Goal: Information Seeking & Learning: Learn about a topic

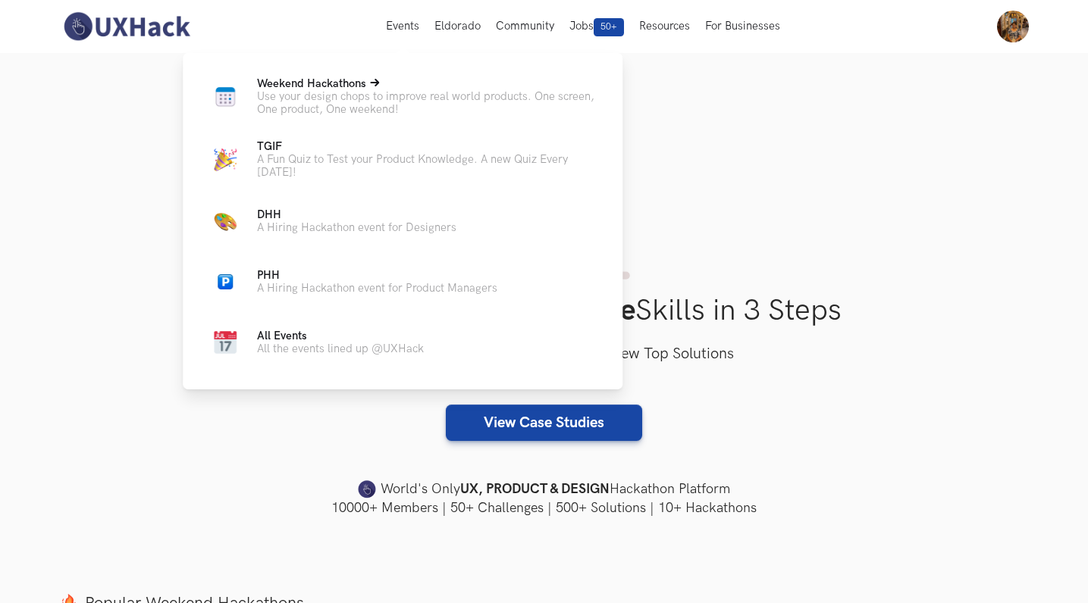
click at [346, 82] on span "Weekend Hackathons Live" at bounding box center [311, 83] width 109 height 13
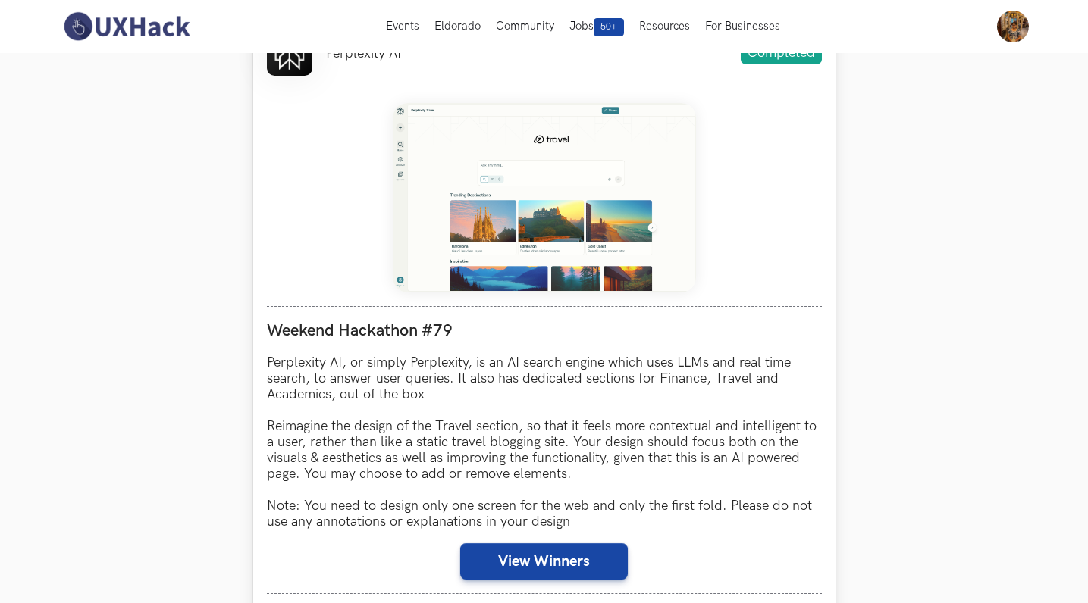
scroll to position [554, 0]
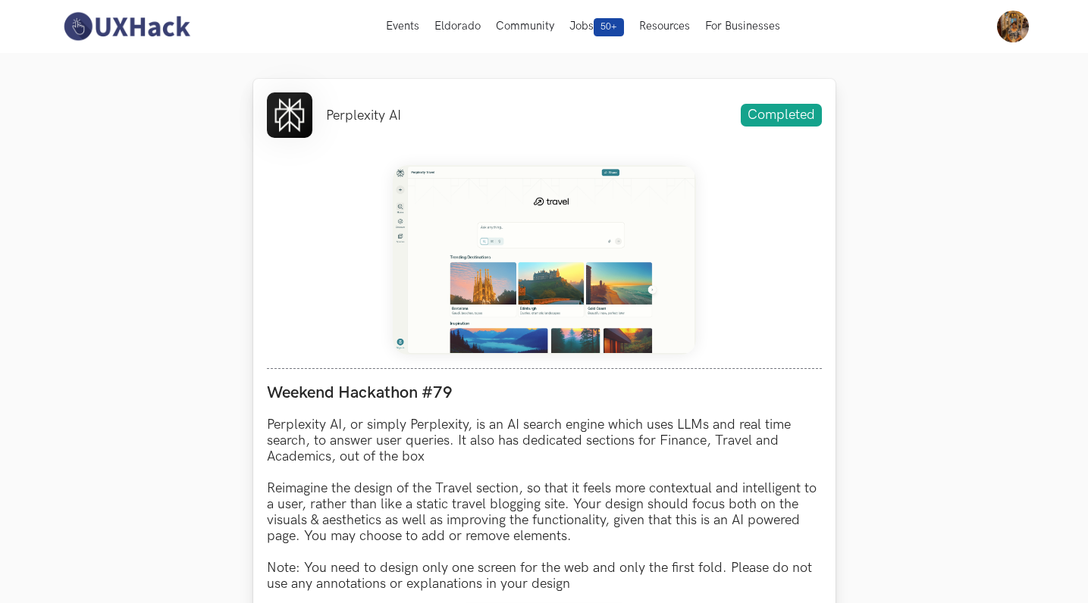
click at [585, 325] on img at bounding box center [544, 260] width 303 height 190
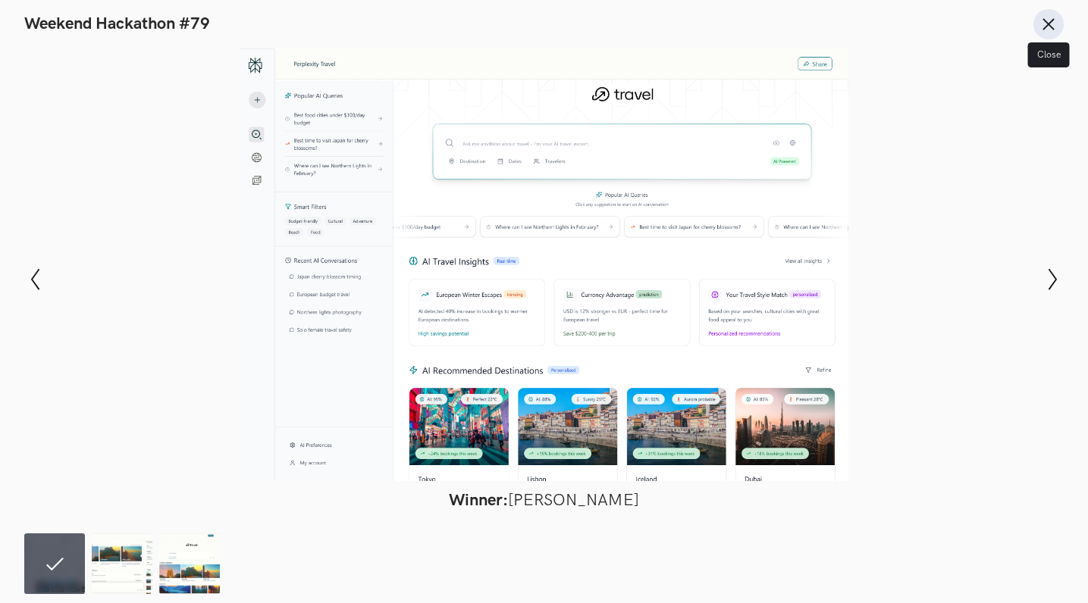
click at [1043, 30] on icon at bounding box center [1048, 24] width 17 height 17
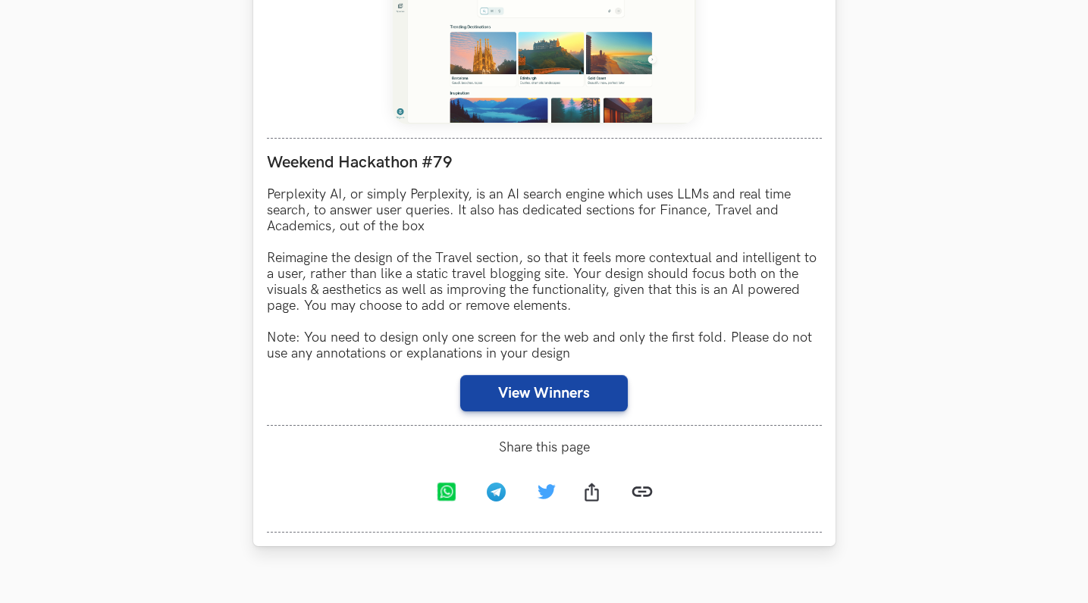
click at [355, 247] on p "Perplexity AI, or simply Perplexity, is an AI search engine which uses LLMs and…" at bounding box center [544, 273] width 555 height 175
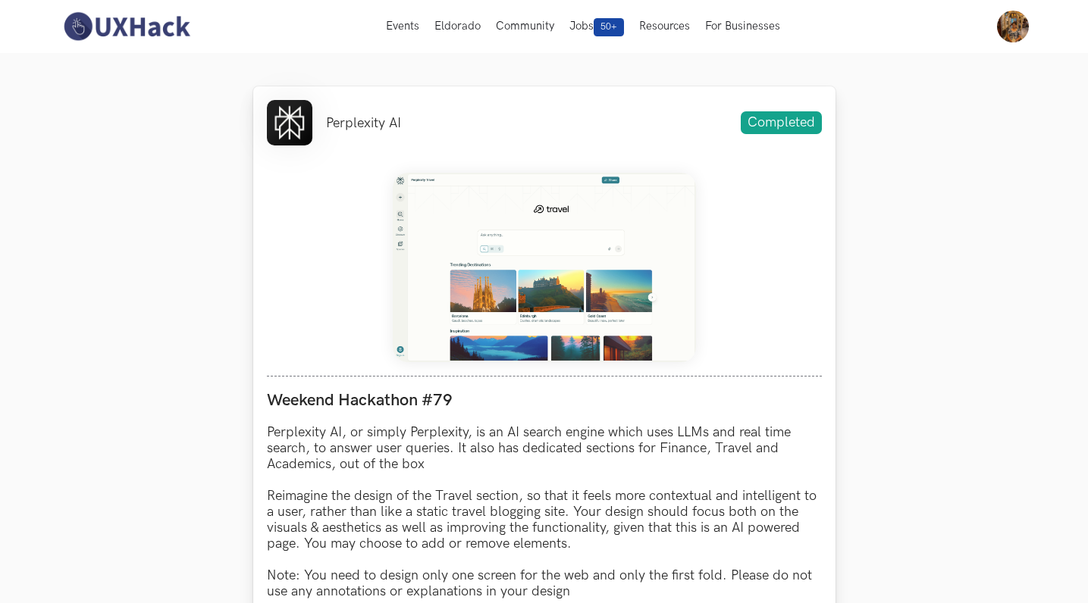
scroll to position [544, 0]
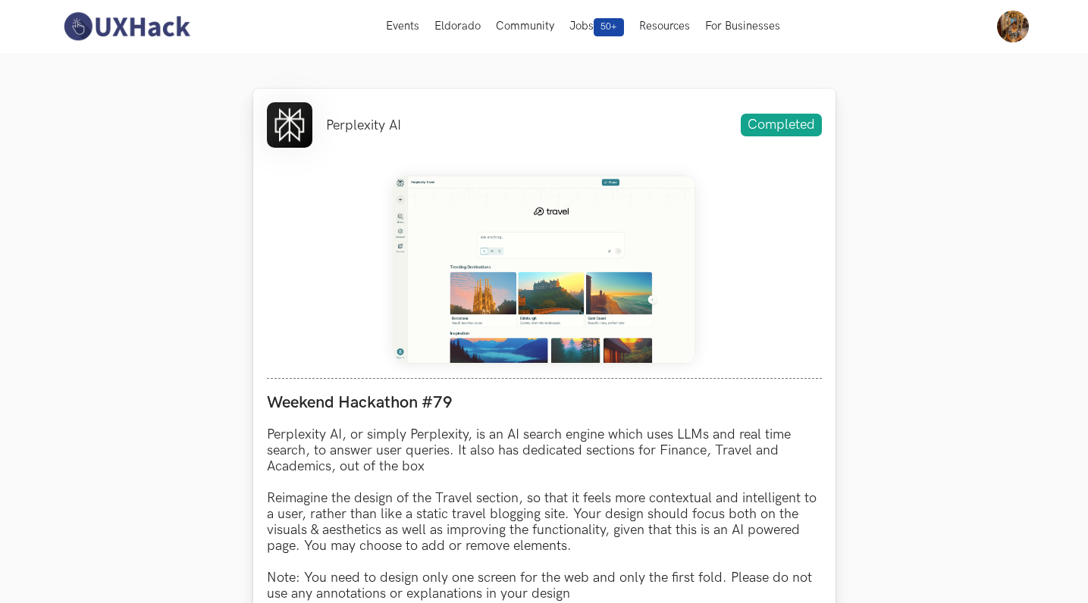
click at [368, 124] on li "Perplexity AI" at bounding box center [363, 126] width 75 height 16
click at [287, 120] on li at bounding box center [289, 124] width 45 height 45
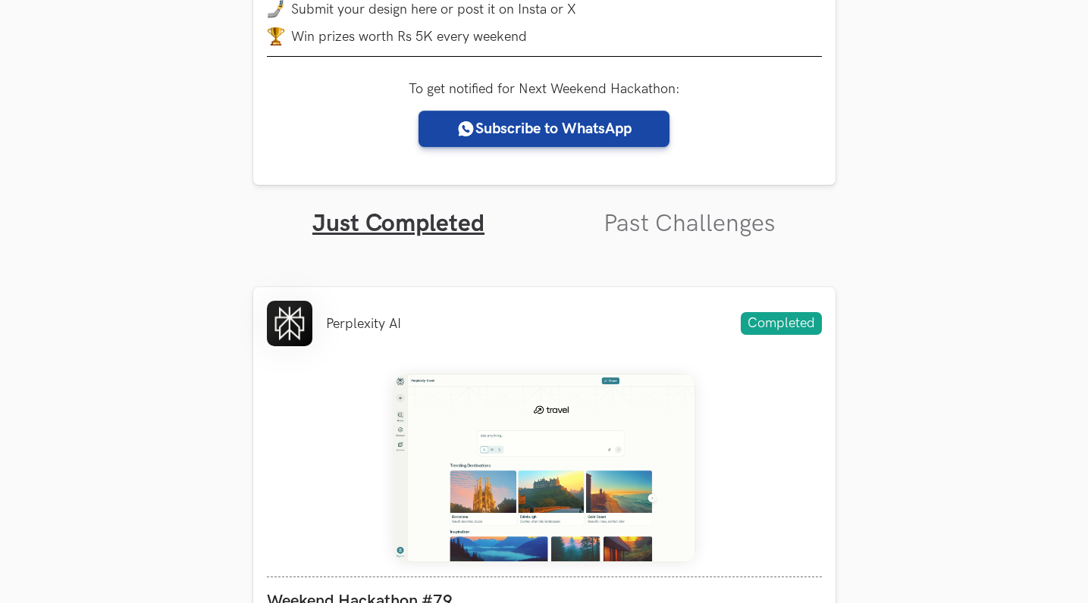
scroll to position [349, 0]
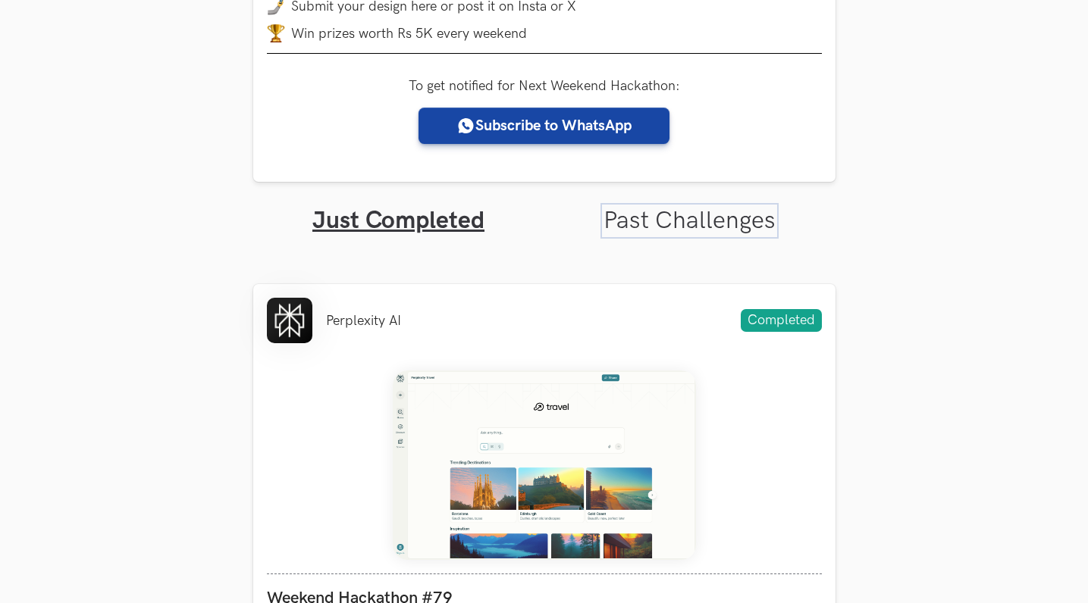
click at [707, 224] on link "Past Challenges" at bounding box center [689, 221] width 172 height 30
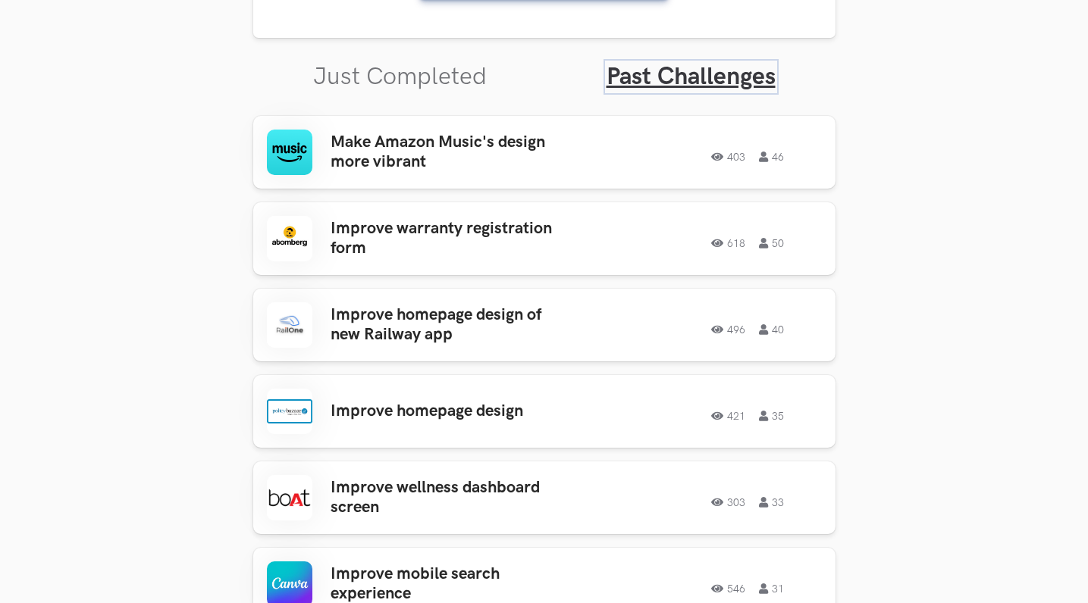
scroll to position [497, 0]
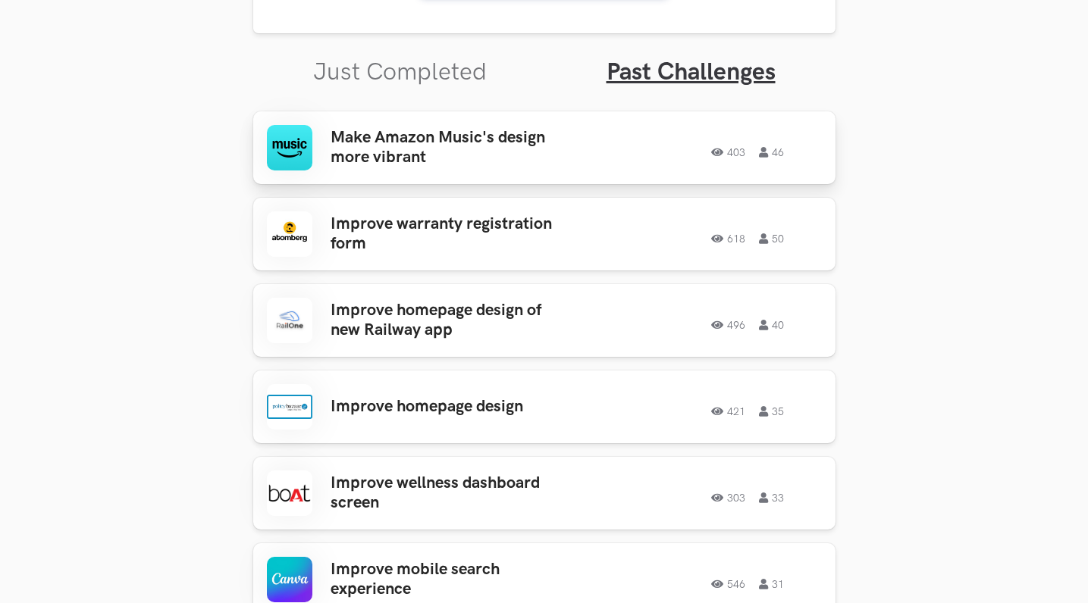
click at [357, 161] on h3 "Make Amazon Music's design more vibrant" at bounding box center [449, 148] width 237 height 40
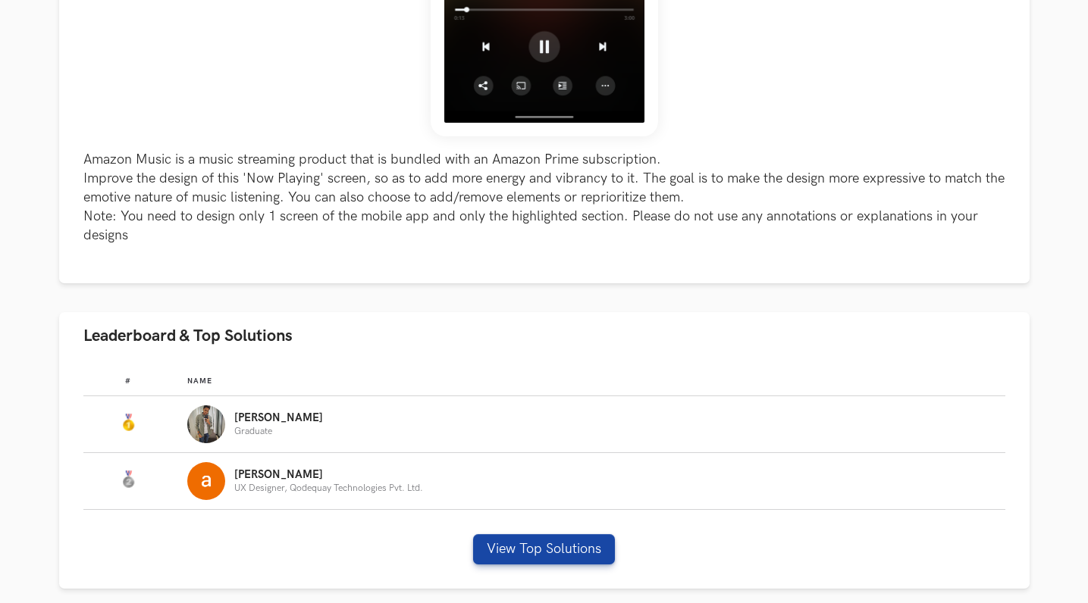
scroll to position [581, 0]
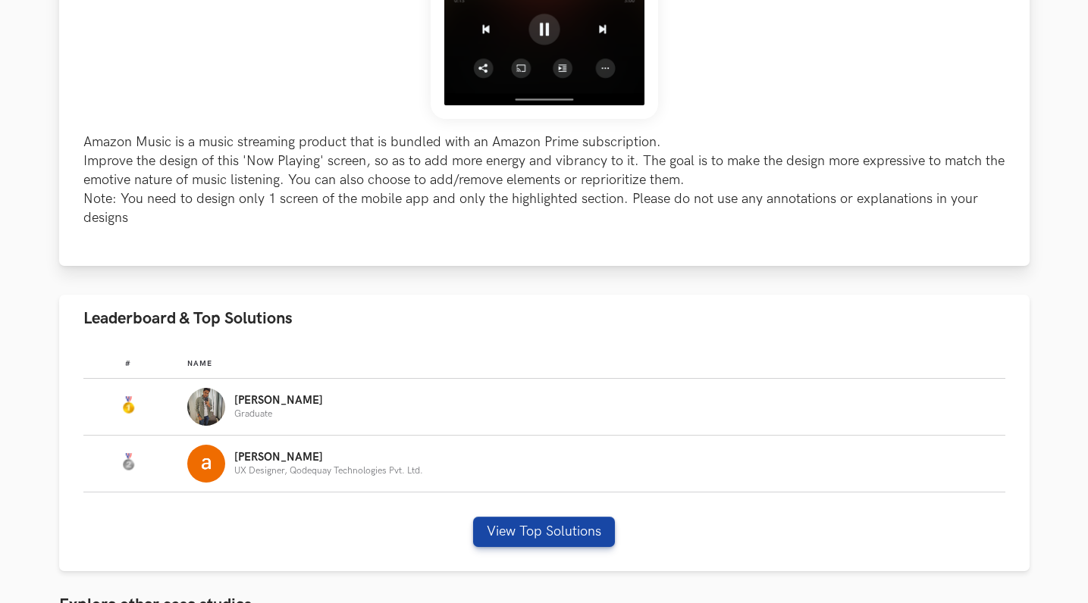
click at [154, 170] on p "Amazon Music is a music streaming product that is bundled with an Amazon Prime …" at bounding box center [544, 181] width 922 height 96
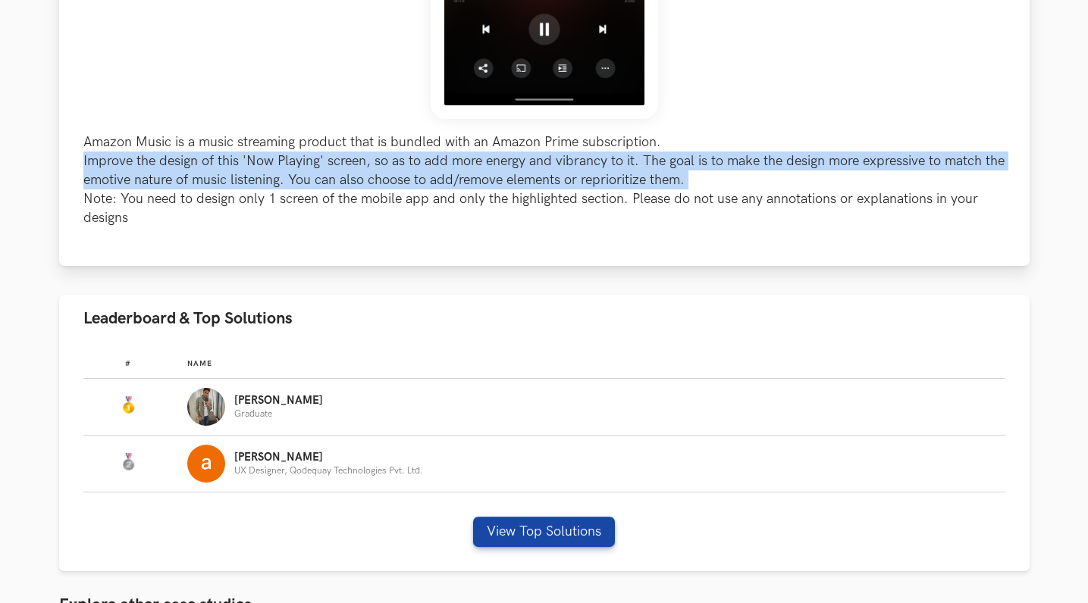
click at [154, 170] on p "Amazon Music is a music streaming product that is bundled with an Amazon Prime …" at bounding box center [544, 181] width 922 height 96
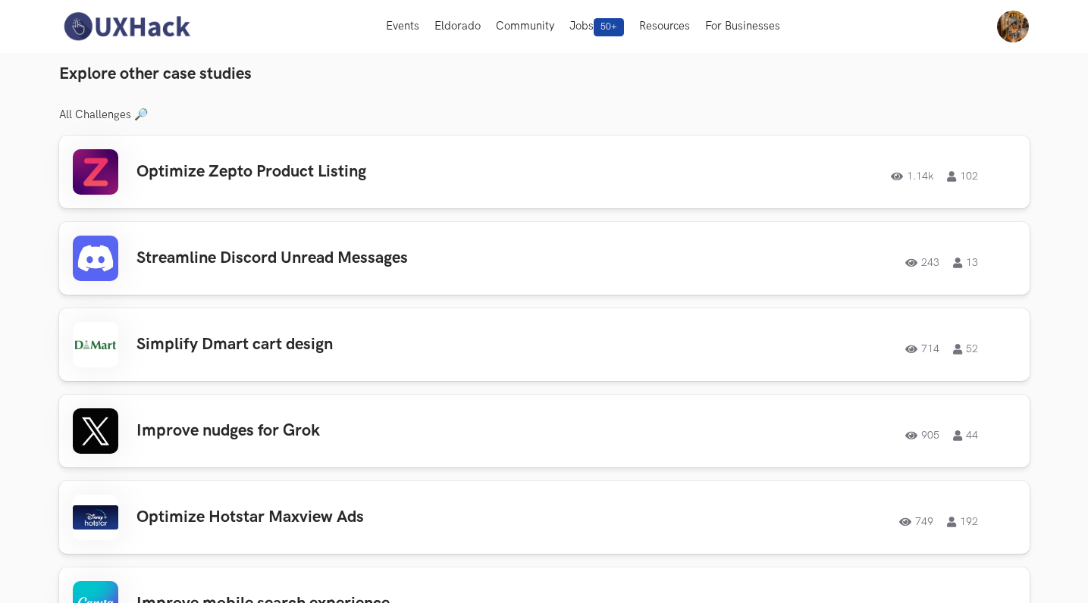
scroll to position [0, 0]
